Goal: Submit feedback/report problem

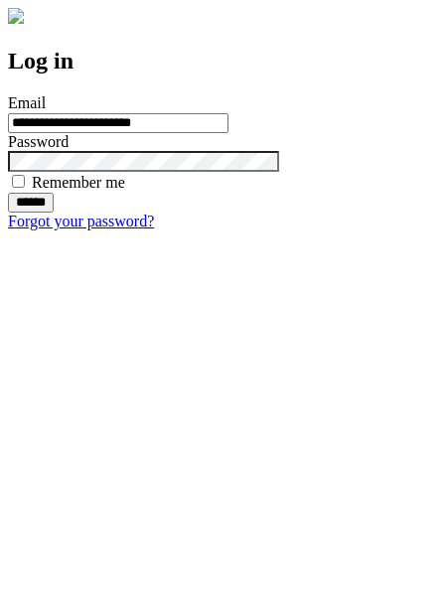
type input "**********"
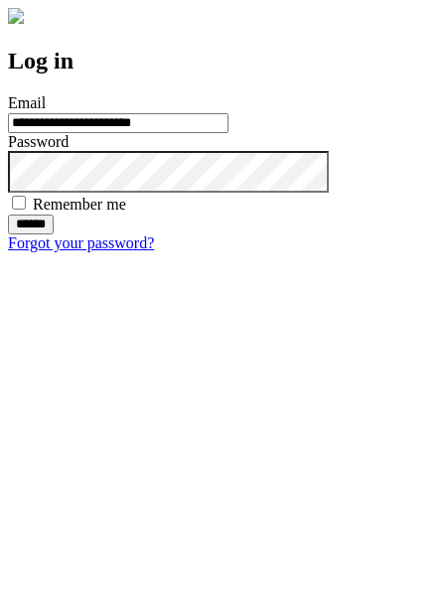
click at [54, 234] on input "******" at bounding box center [31, 224] width 46 height 20
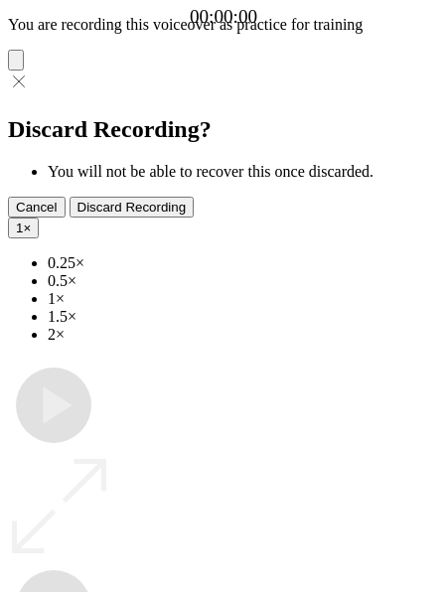
type input "**********"
